Goal: Information Seeking & Learning: Find specific fact

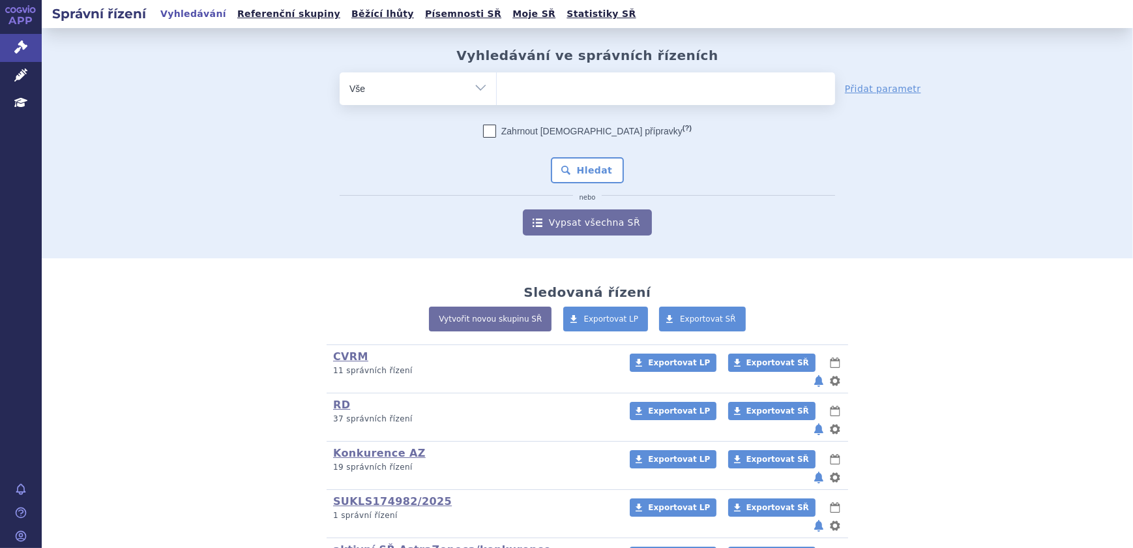
click at [567, 87] on ul at bounding box center [666, 85] width 338 height 27
click at [497, 87] on select at bounding box center [496, 88] width 1 height 33
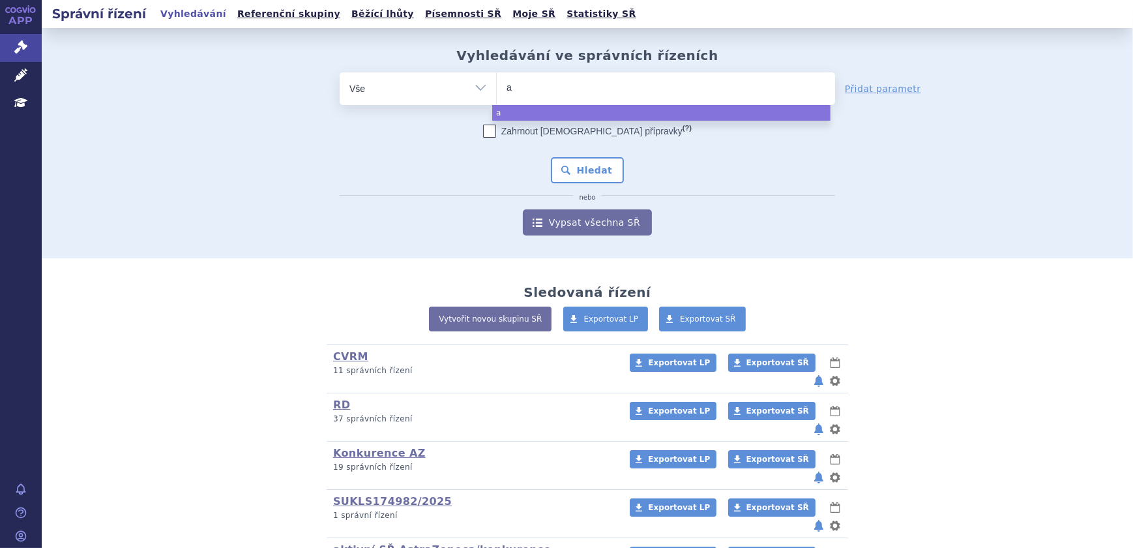
type input "ad"
type input "adri"
type input "adriat"
click at [567, 87] on ul "adriat" at bounding box center [666, 85] width 338 height 27
click at [497, 87] on select "adri" at bounding box center [496, 88] width 1 height 33
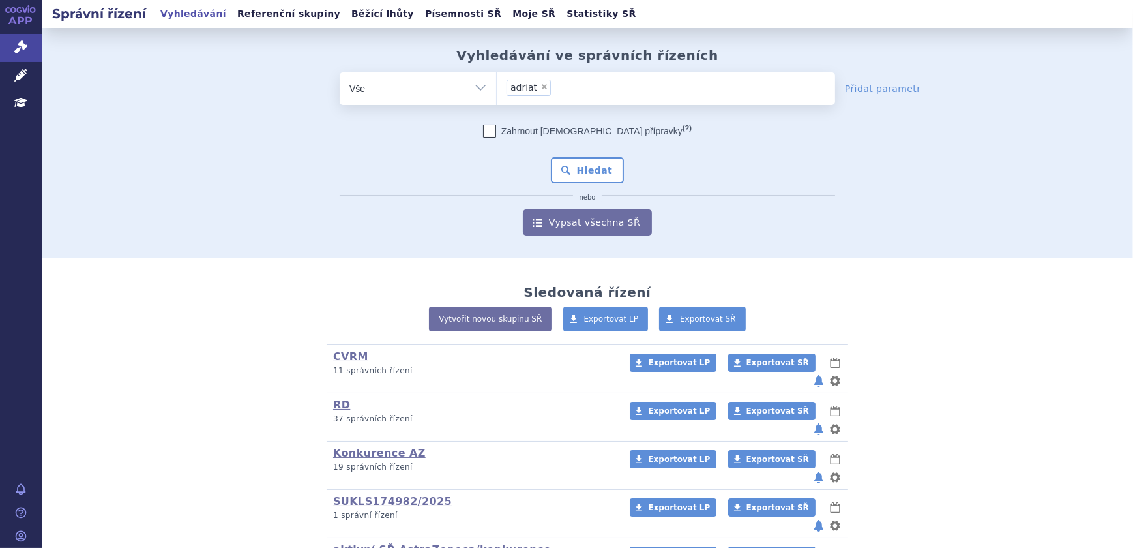
select select "adriat"
click at [541, 87] on span "×" at bounding box center [545, 87] width 8 height 8
click at [497, 87] on select "adriat" at bounding box center [496, 88] width 1 height 33
select select
click at [540, 88] on ul at bounding box center [666, 85] width 338 height 27
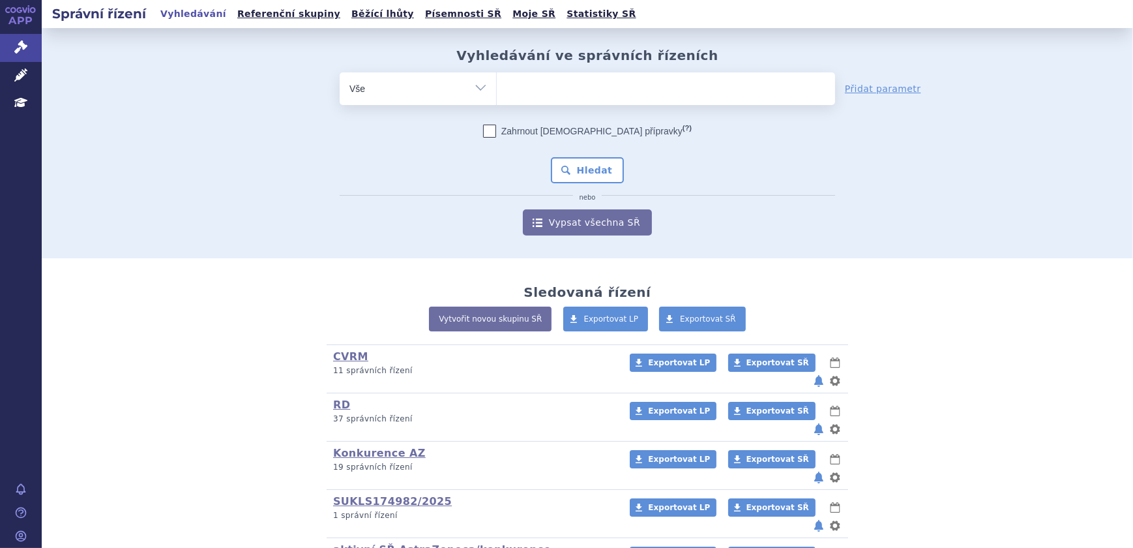
click at [497, 88] on select "adriat" at bounding box center [496, 88] width 1 height 33
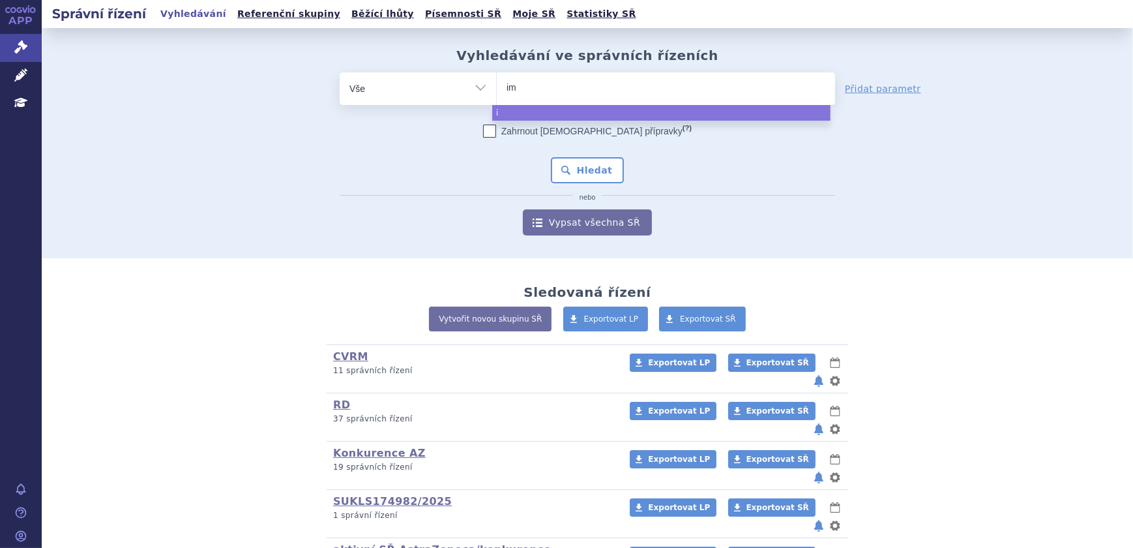
type input "imf"
type input "imfin"
type input "imfinz"
type input "[MEDICAL_DATA]"
select select "[MEDICAL_DATA]"
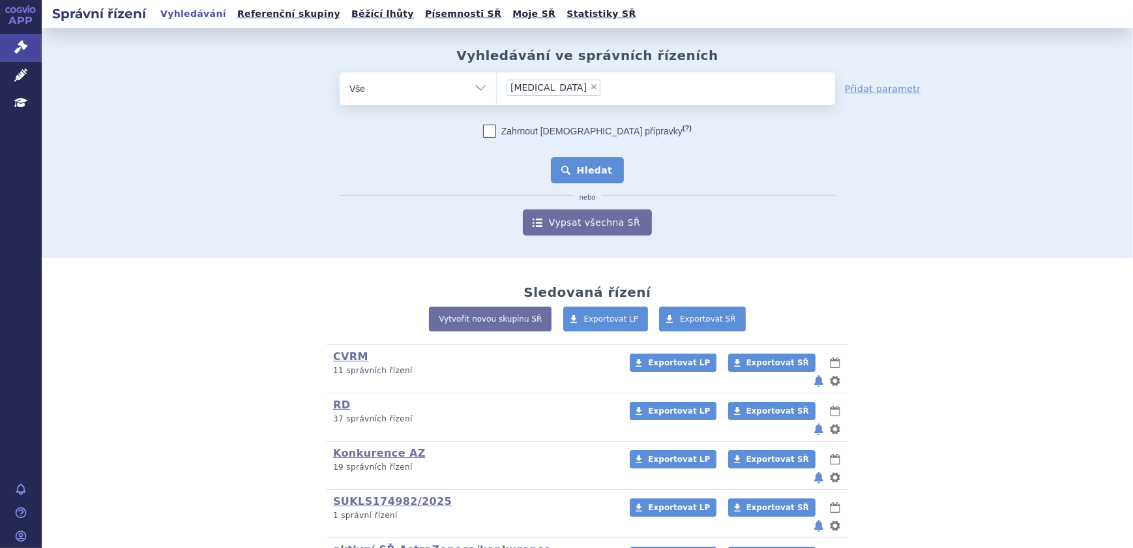
click at [604, 164] on button "Hledat" at bounding box center [588, 170] width 74 height 26
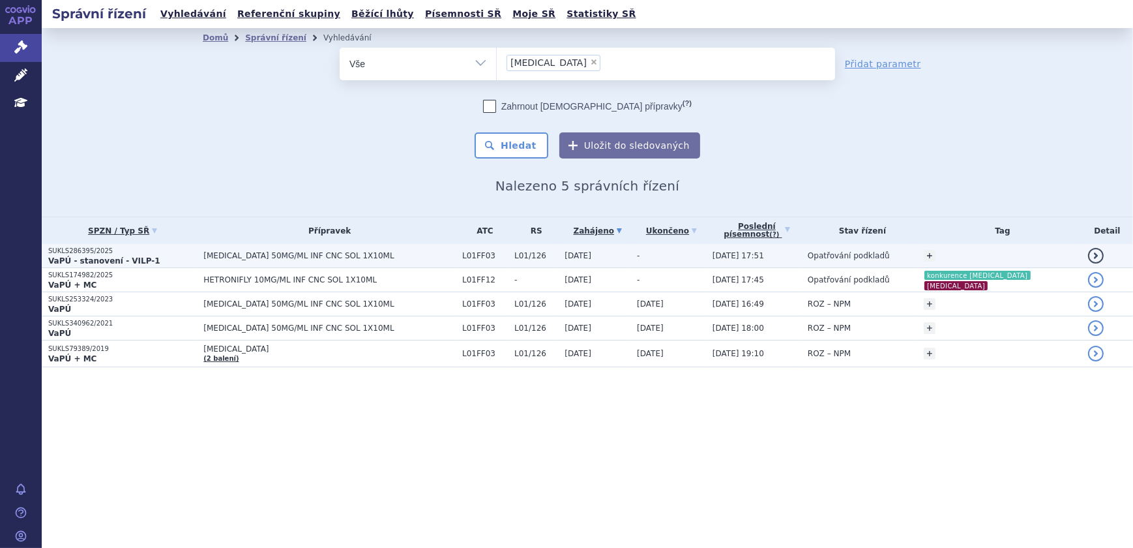
click at [676, 255] on td "-" at bounding box center [669, 256] width 76 height 24
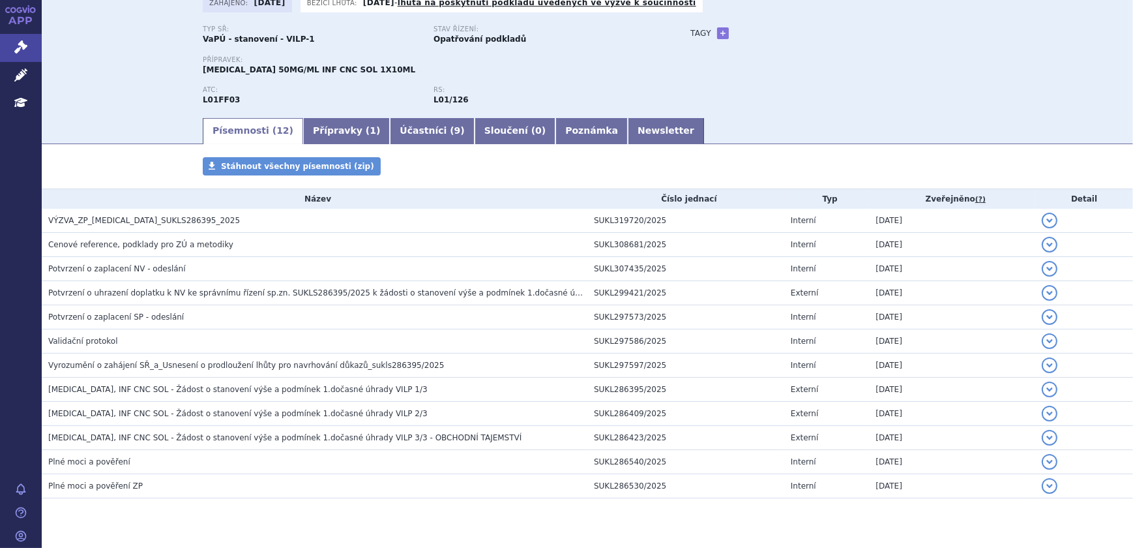
scroll to position [119, 0]
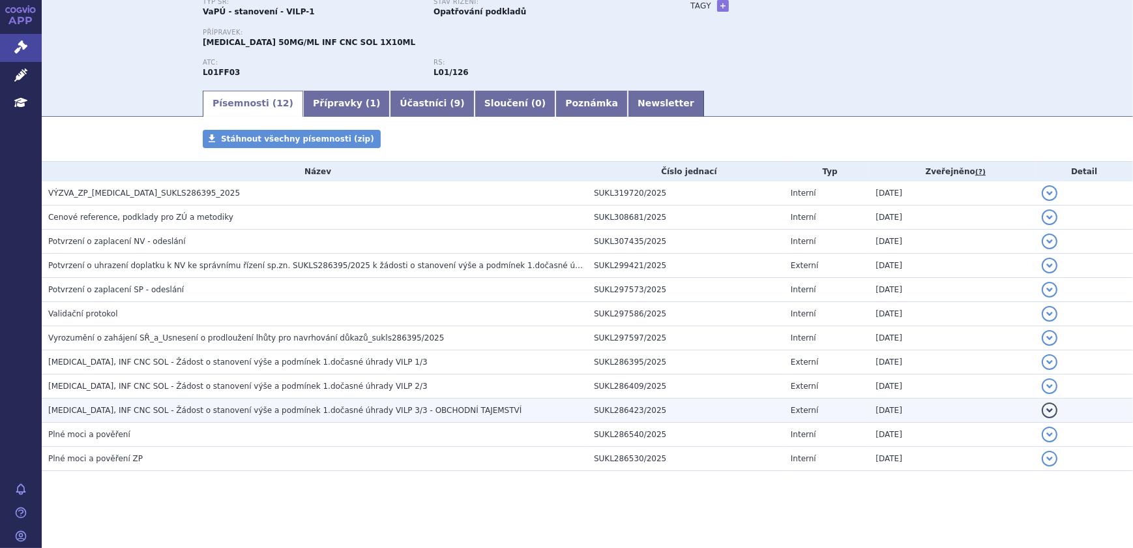
click at [314, 410] on span "IMFINZI, INF CNC SOL - Žádost o stanovení výše a podmínek 1.dočasné úhrady VILP…" at bounding box center [284, 410] width 473 height 9
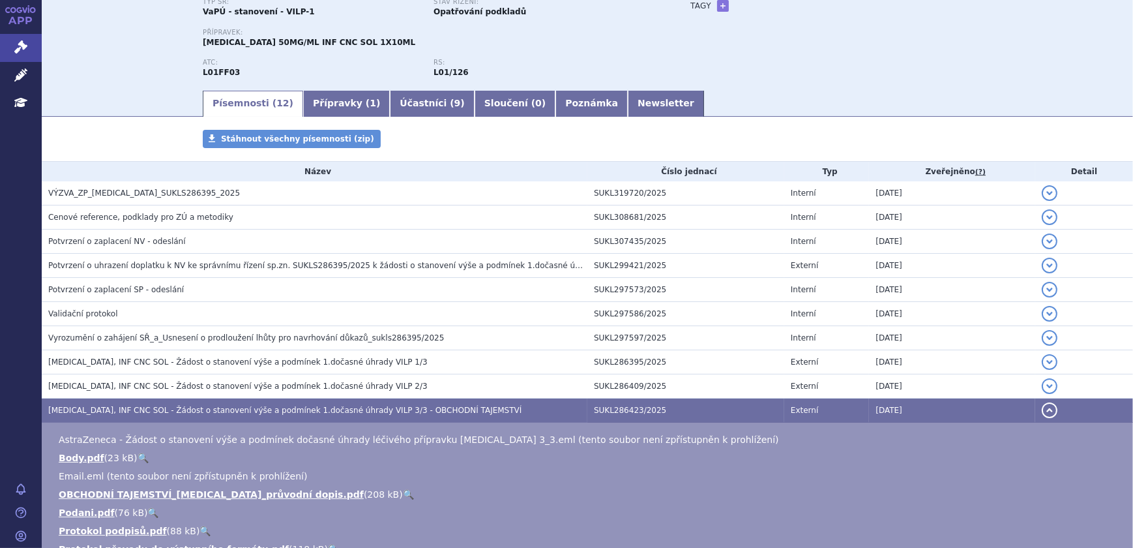
scroll to position [297, 0]
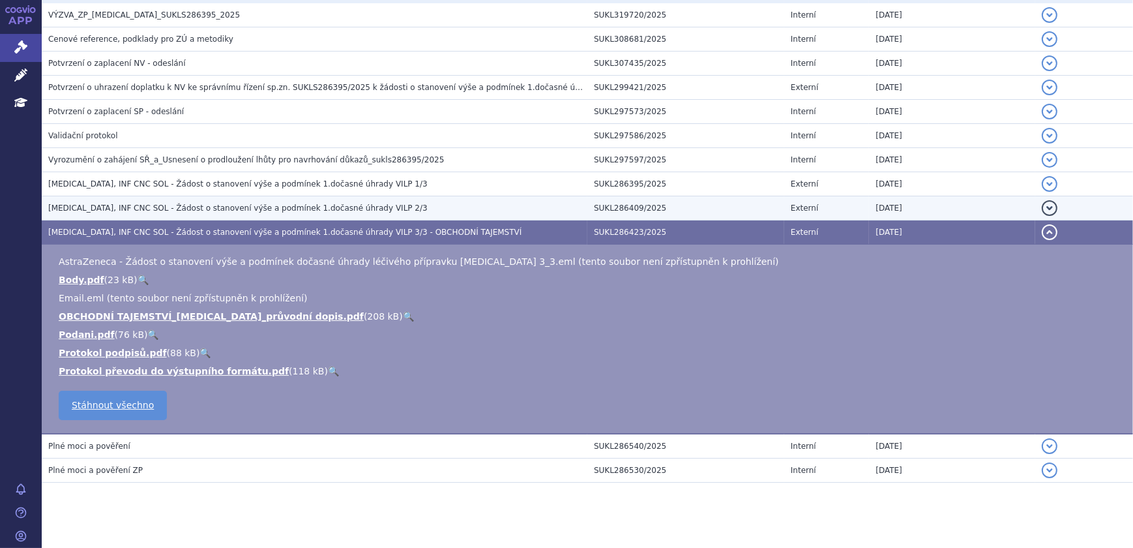
click at [338, 203] on span "IMFINZI, INF CNC SOL - Žádost o stanovení výše a podmínek 1.dočasné úhrady VILP…" at bounding box center [237, 207] width 379 height 9
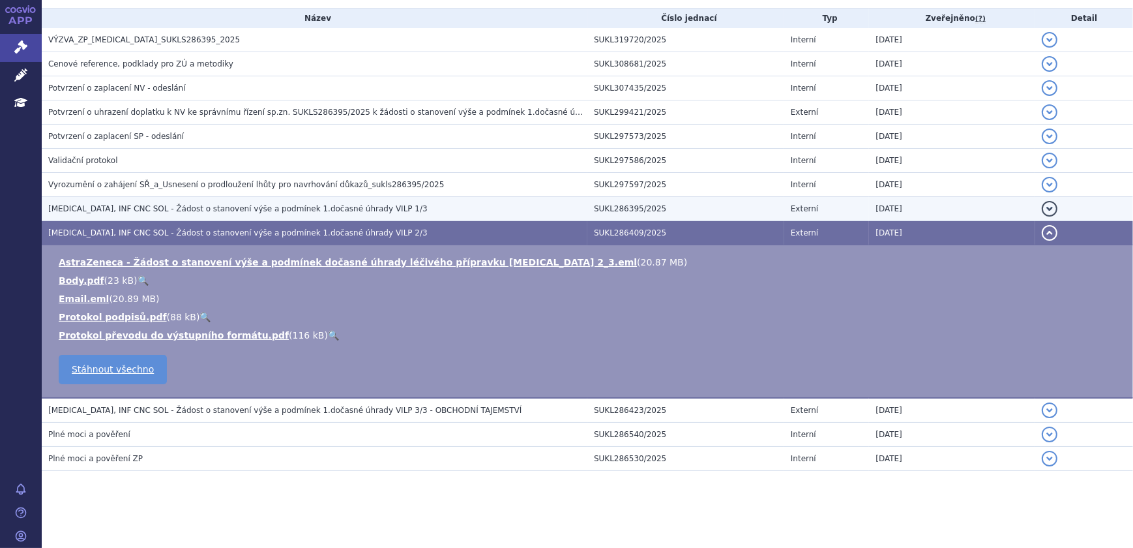
click at [359, 208] on h3 "IMFINZI, INF CNC SOL - Žádost o stanovení výše a podmínek 1.dočasné úhrady VILP…" at bounding box center [317, 208] width 539 height 13
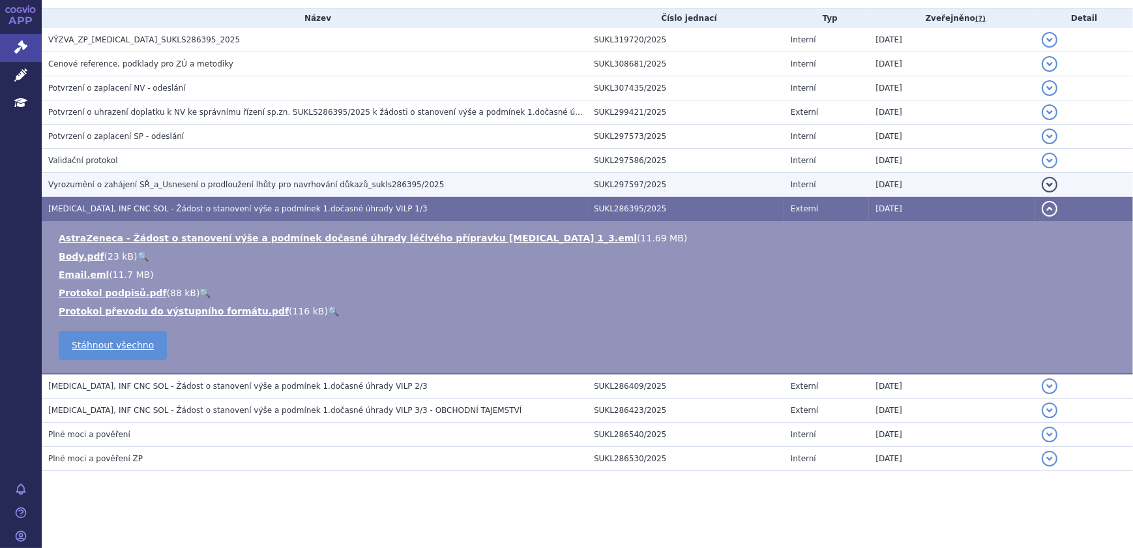
click at [382, 185] on span "Vyrozumění o zahájení SŘ_a_Usnesení o prodloužení lhůty pro navrhování důkazů_s…" at bounding box center [246, 184] width 396 height 9
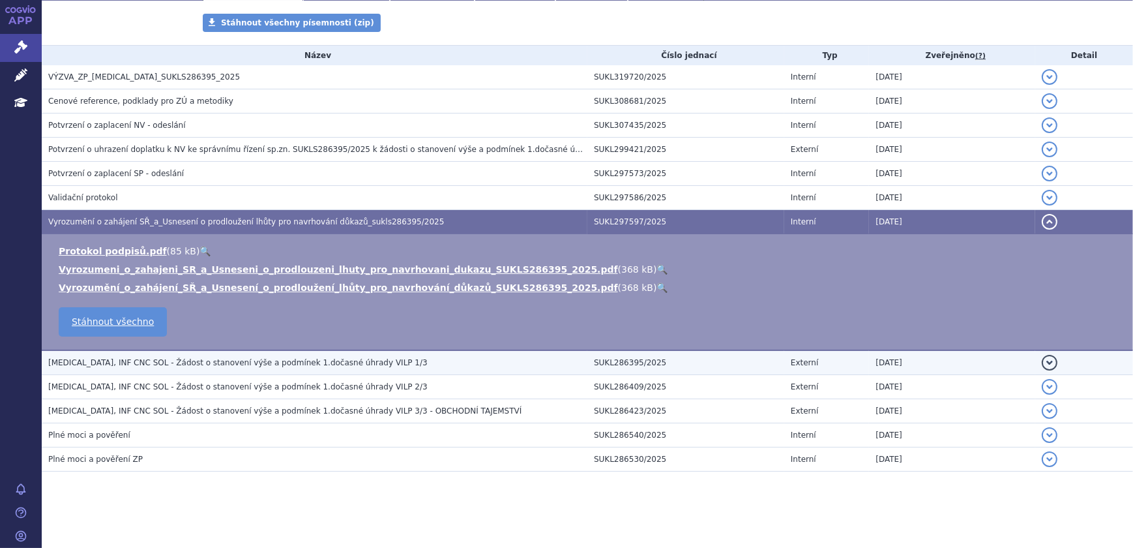
click at [241, 358] on span "IMFINZI, INF CNC SOL - Žádost o stanovení výše a podmínek 1.dočasné úhrady VILP…" at bounding box center [237, 362] width 379 height 9
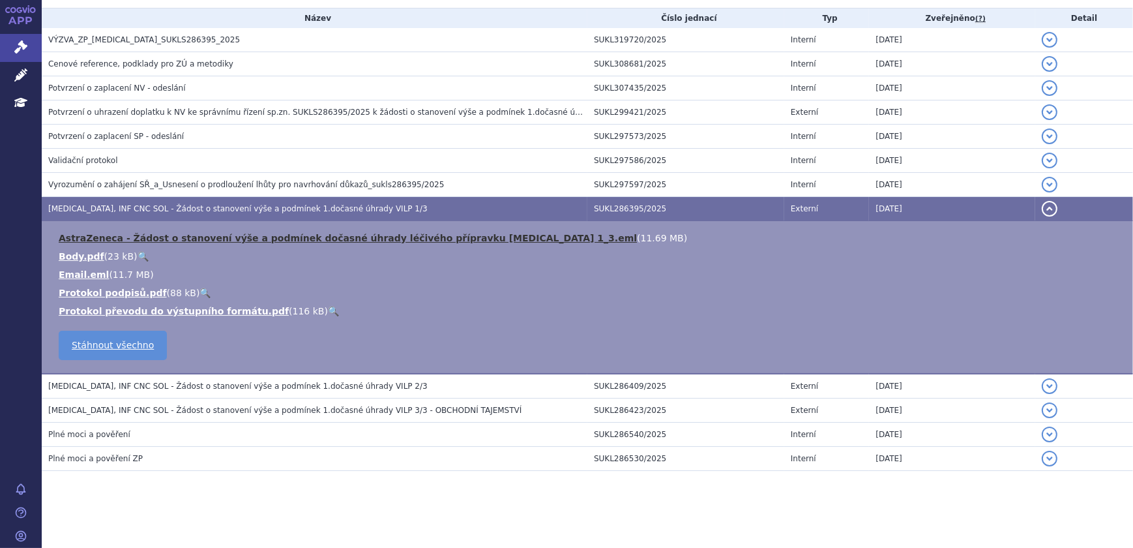
click at [464, 239] on link "AstraZeneca - Žádost o stanovení výše a podmínek dočasné úhrady léčivého přípra…" at bounding box center [348, 238] width 578 height 10
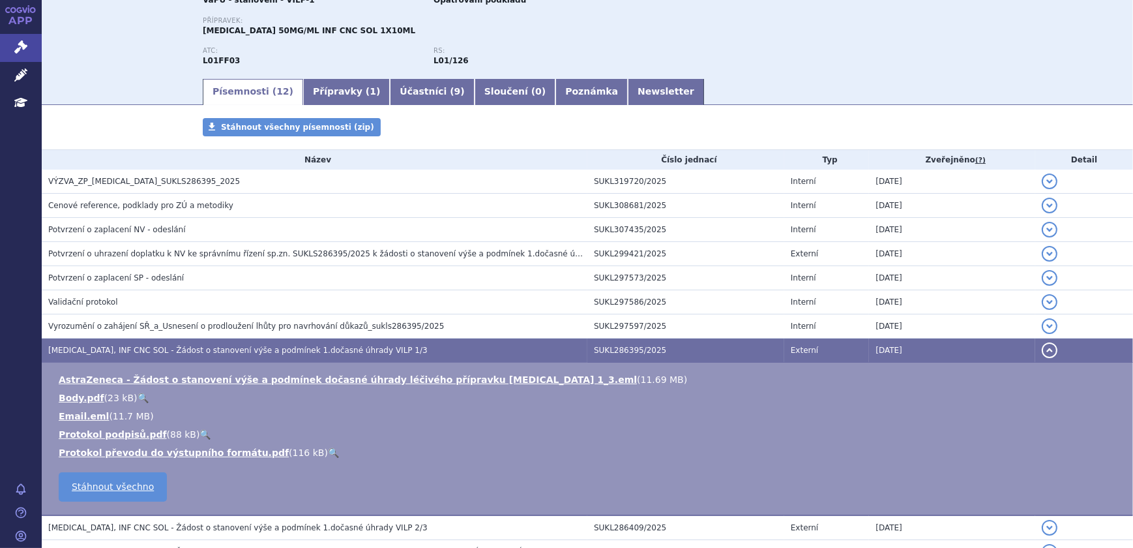
scroll to position [0, 0]
